Goal: Task Accomplishment & Management: Complete application form

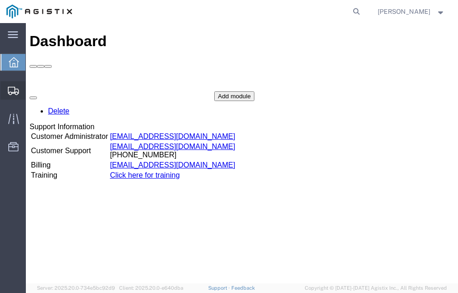
click at [0, 0] on span "Shipment Manager" at bounding box center [0, 0] width 0 height 0
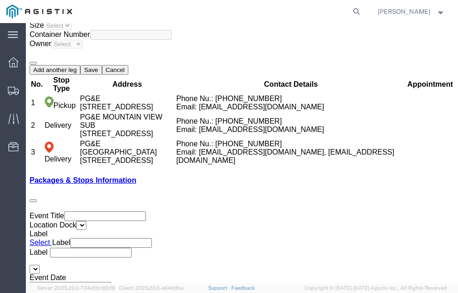
scroll to position [1811, 0]
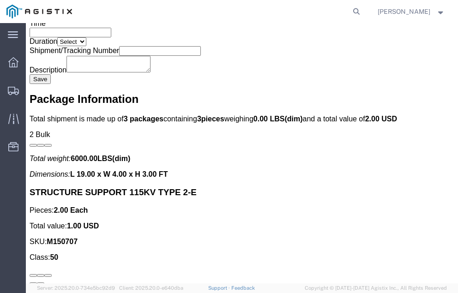
click link "Confirm"
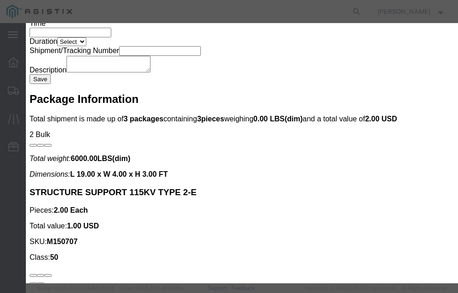
click input "checkbox"
checkbox input "true"
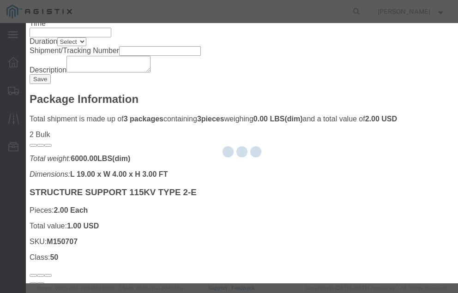
type input "[PERSON_NAME]"
type input "[PHONE_NUMBER]"
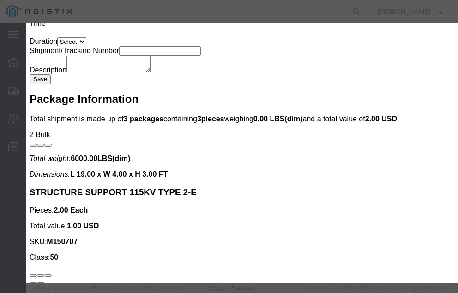
click input "text"
type input "57080130"
click button "Submit"
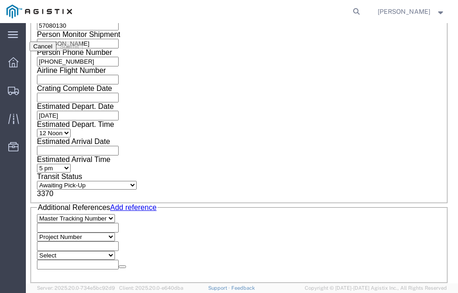
scroll to position [0, 0]
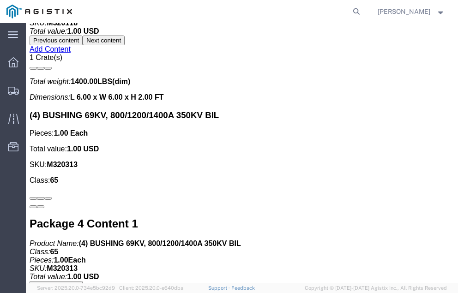
scroll to position [2759, 0]
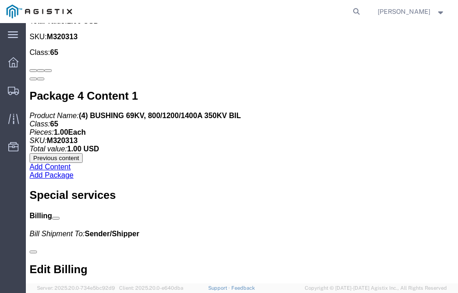
click link "Confirm"
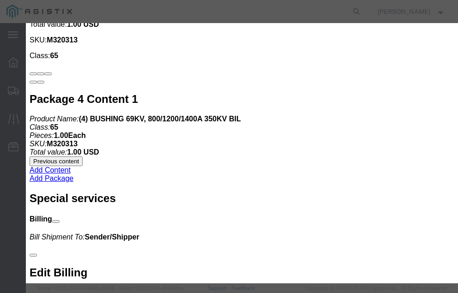
click input "checkbox"
checkbox input "true"
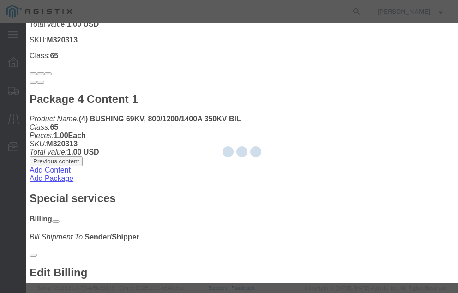
type input "[PERSON_NAME]"
type input "[PHONE_NUMBER]"
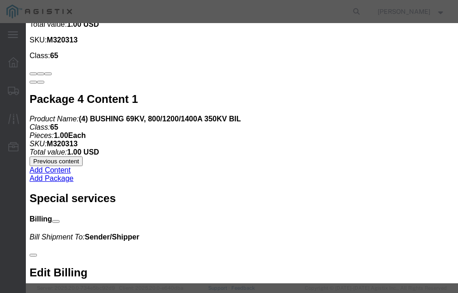
click input "text"
type input "57080324"
click button "Submit"
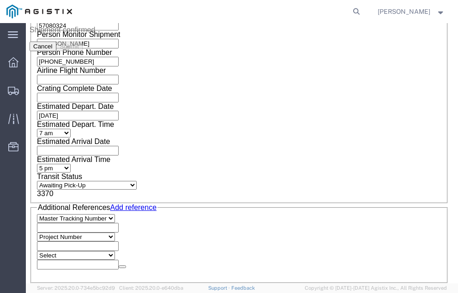
scroll to position [0, 0]
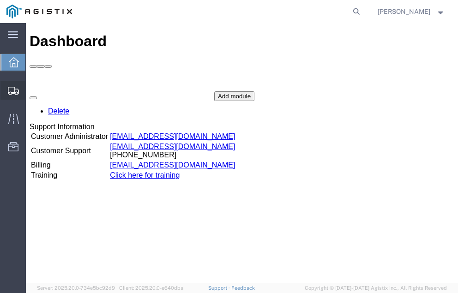
click at [0, 0] on span "Shipment Manager" at bounding box center [0, 0] width 0 height 0
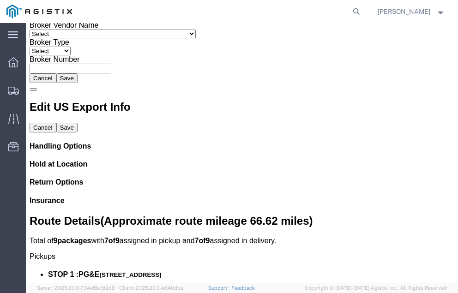
scroll to position [4084, 0]
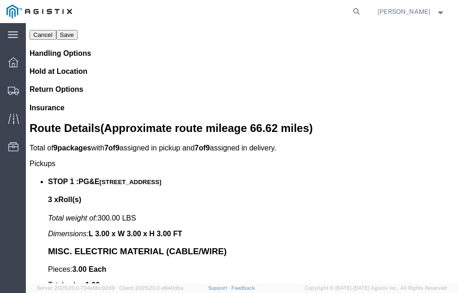
click link "Confirm"
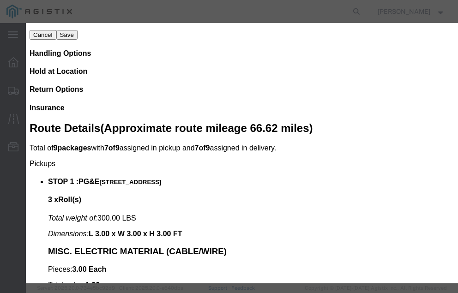
click input "checkbox"
checkbox input "true"
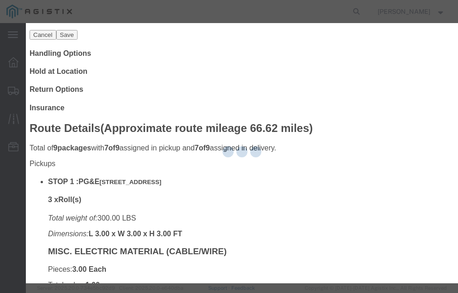
type input "[PERSON_NAME]"
type input "[PHONE_NUMBER]"
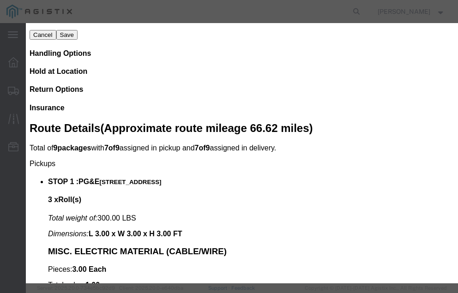
click input "text"
type input "57080998"
click button "Submit"
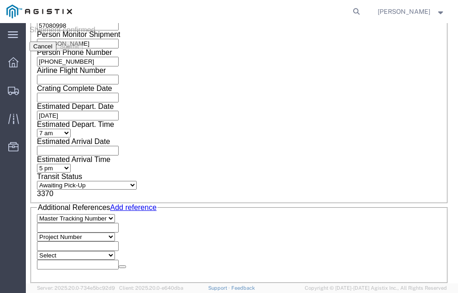
scroll to position [0, 0]
